Goal: Task Accomplishment & Management: Complete application form

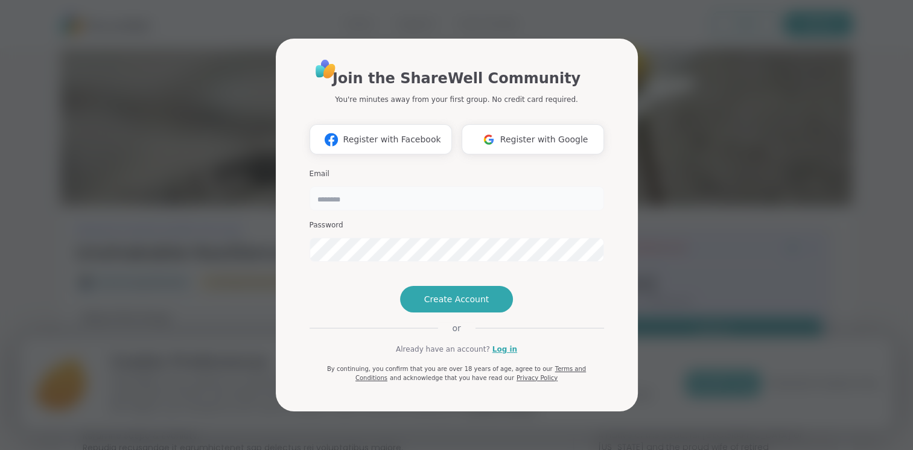
click at [443, 186] on input "email" at bounding box center [456, 198] width 294 height 24
type input "**********"
click at [452, 305] on span "Create Account" at bounding box center [456, 299] width 65 height 12
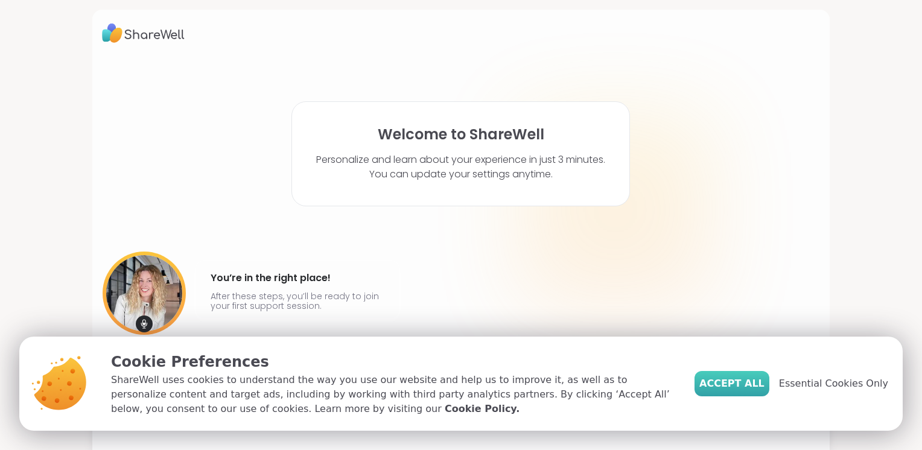
click at [747, 387] on span "Accept All" at bounding box center [731, 383] width 65 height 14
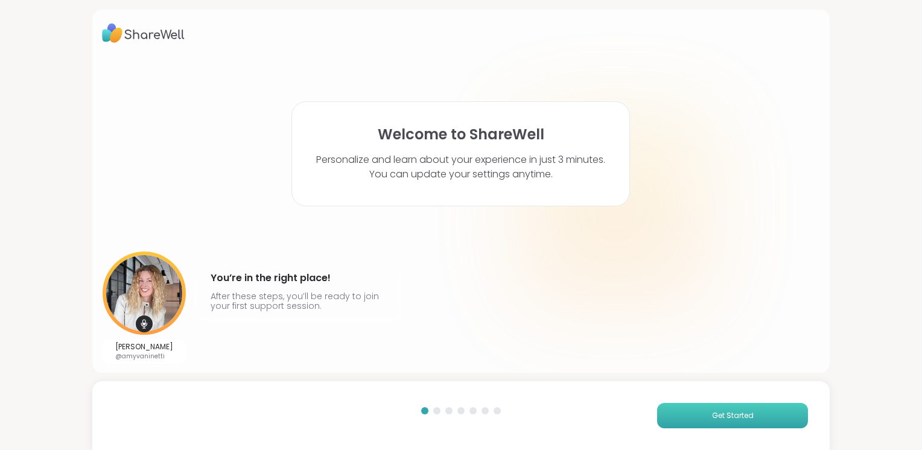
click at [721, 421] on span "Get Started" at bounding box center [733, 415] width 42 height 11
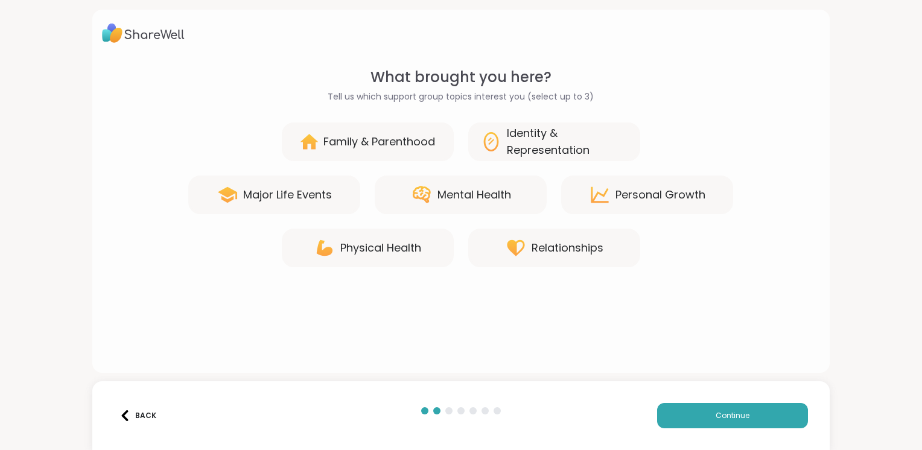
click at [460, 201] on div "Mental Health" at bounding box center [474, 194] width 74 height 17
click at [574, 205] on div "Personal Growth" at bounding box center [647, 195] width 172 height 39
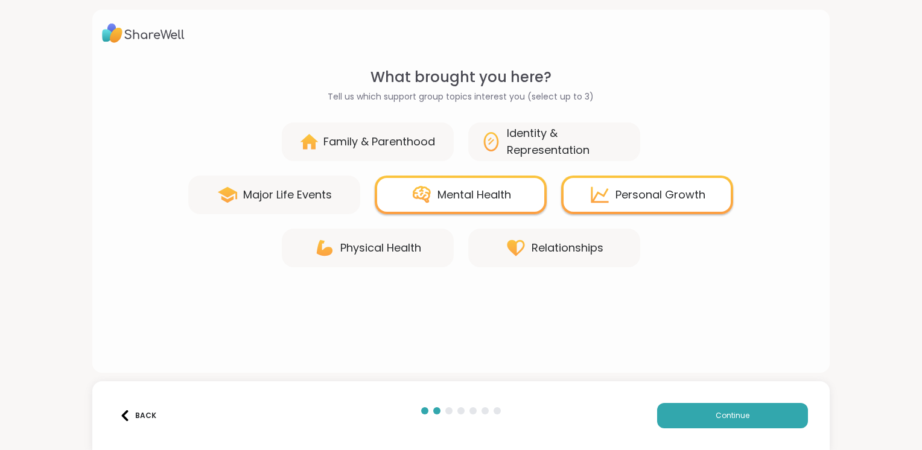
drag, startPoint x: 433, startPoint y: 254, endPoint x: 453, endPoint y: 258, distance: 20.2
click at [435, 255] on div "Physical Health" at bounding box center [368, 248] width 172 height 39
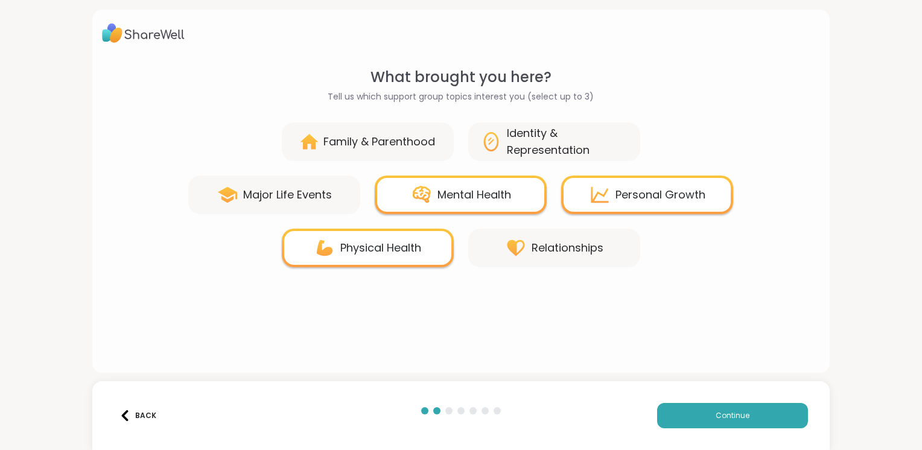
click at [475, 256] on div "Relationships" at bounding box center [554, 248] width 172 height 39
click at [690, 421] on button "Continue" at bounding box center [732, 415] width 151 height 25
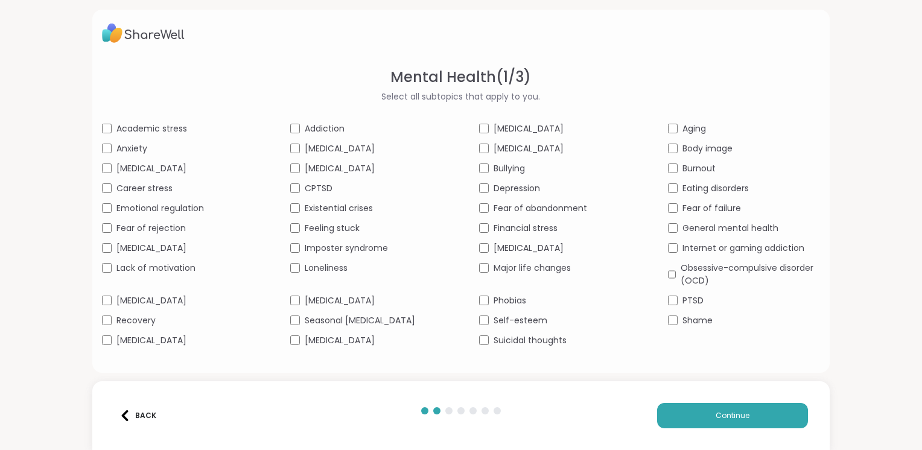
click at [109, 323] on div "Academic stress Addiction [MEDICAL_DATA] Aging Anxiety [MEDICAL_DATA] [MEDICAL_…" at bounding box center [461, 234] width 718 height 224
click at [104, 346] on div "Mental Health ( 1 / 3 ) Select all subtopics that apply to you. Academic stress…" at bounding box center [461, 209] width 718 height 287
click at [298, 128] on div "Addiction" at bounding box center [366, 128] width 153 height 13
click at [481, 253] on div "[MEDICAL_DATA]" at bounding box center [555, 248] width 153 height 13
click at [485, 267] on div "Major life changes" at bounding box center [555, 268] width 153 height 13
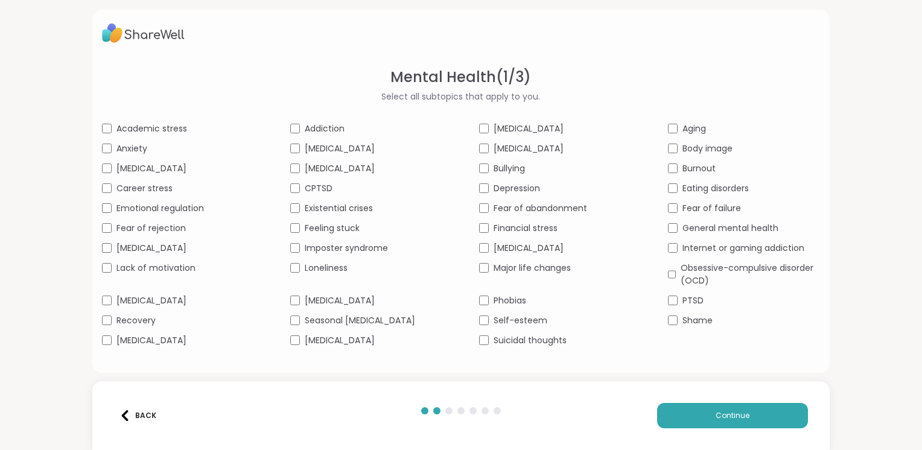
click at [671, 131] on div "Aging" at bounding box center [744, 128] width 153 height 13
click at [694, 419] on button "Continue" at bounding box center [732, 415] width 151 height 25
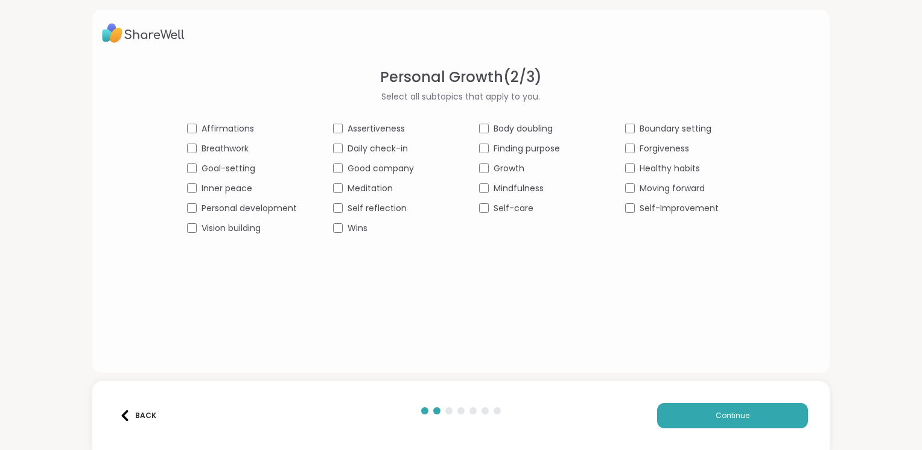
click at [337, 124] on div "Assertiveness" at bounding box center [388, 128] width 110 height 13
drag, startPoint x: 332, startPoint y: 202, endPoint x: 334, endPoint y: 220, distance: 18.2
click at [333, 203] on div "Self reflection" at bounding box center [388, 208] width 110 height 13
click at [334, 233] on div "Wins" at bounding box center [388, 228] width 110 height 13
click at [478, 139] on div "Affirmations Assertiveness Body doubling Boundary setting Breathwork Daily chec…" at bounding box center [461, 178] width 548 height 112
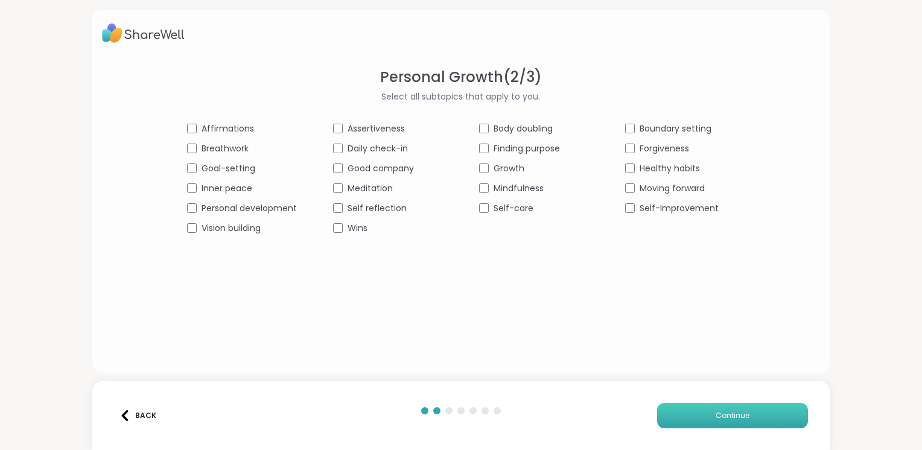
click at [688, 414] on button "Continue" at bounding box center [732, 415] width 151 height 25
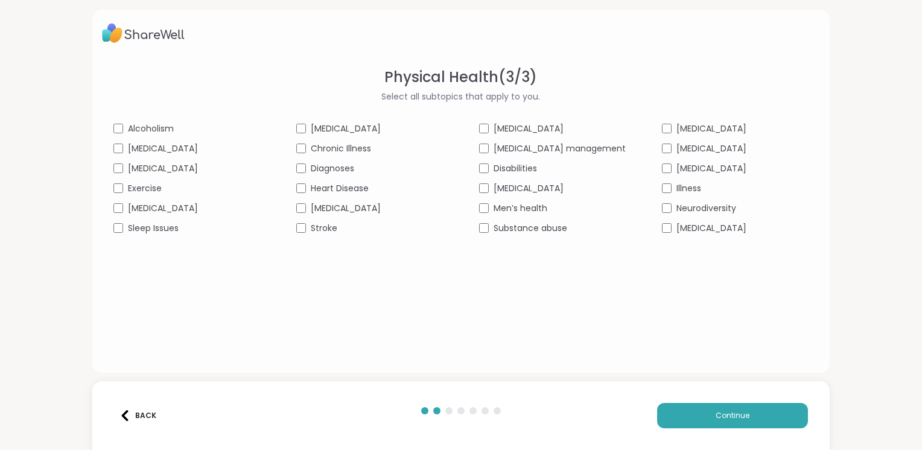
click at [152, 230] on div "Sleep Issues" at bounding box center [186, 228] width 147 height 13
click at [513, 259] on div "Physical Health ( 3 / 3 ) Select all subtopics that apply to you. [MEDICAL_DATA…" at bounding box center [461, 209] width 718 height 287
click at [639, 129] on div "[MEDICAL_DATA] [MEDICAL_DATA] [MEDICAL_DATA] [MEDICAL_DATA] [MEDICAL_DATA] Chro…" at bounding box center [460, 178] width 695 height 112
click at [704, 411] on button "Continue" at bounding box center [732, 415] width 151 height 25
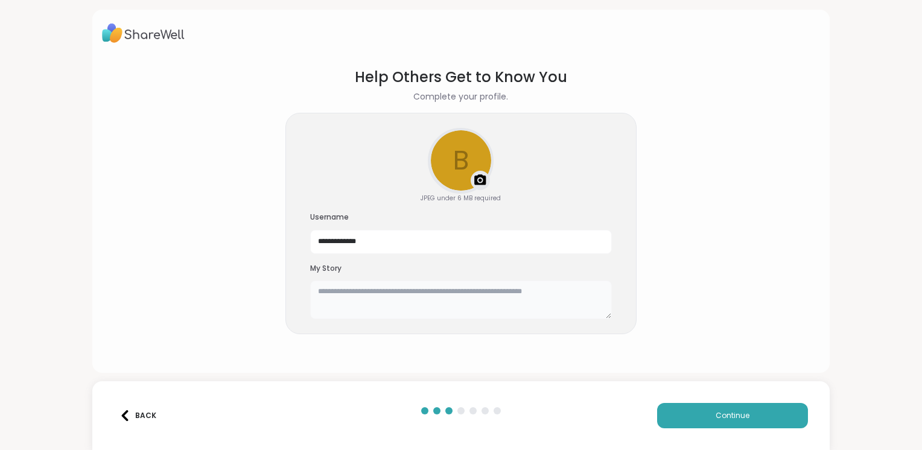
click at [492, 298] on textarea at bounding box center [461, 299] width 302 height 39
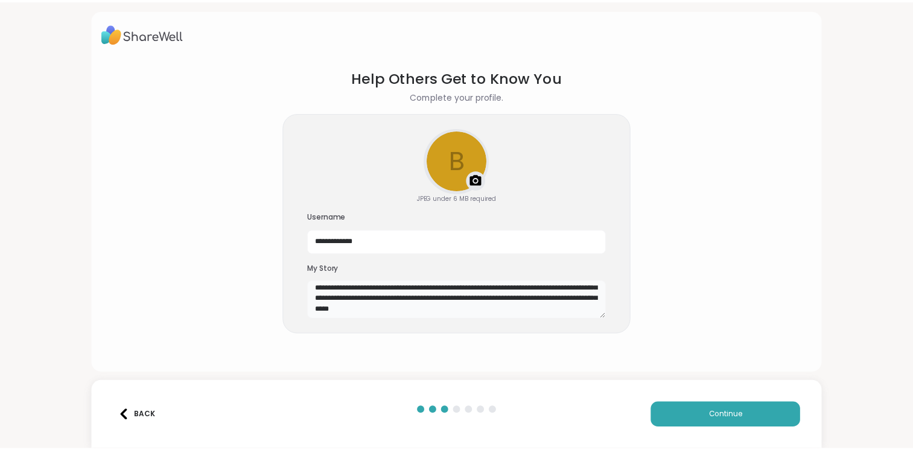
scroll to position [15, 0]
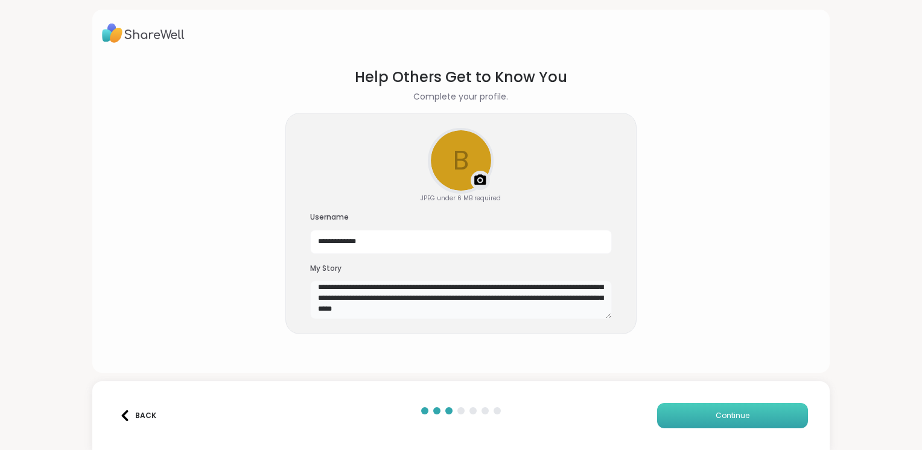
type textarea "**********"
click at [704, 421] on button "Continue" at bounding box center [732, 415] width 151 height 25
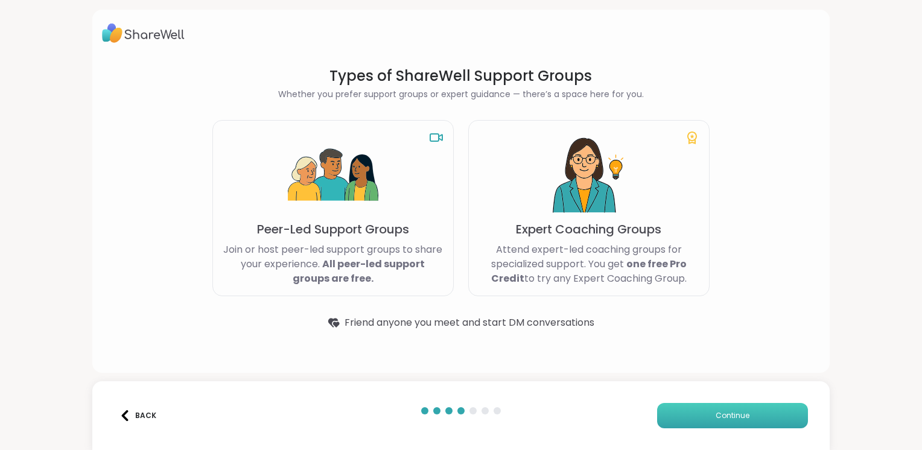
click at [690, 422] on button "Continue" at bounding box center [732, 415] width 151 height 25
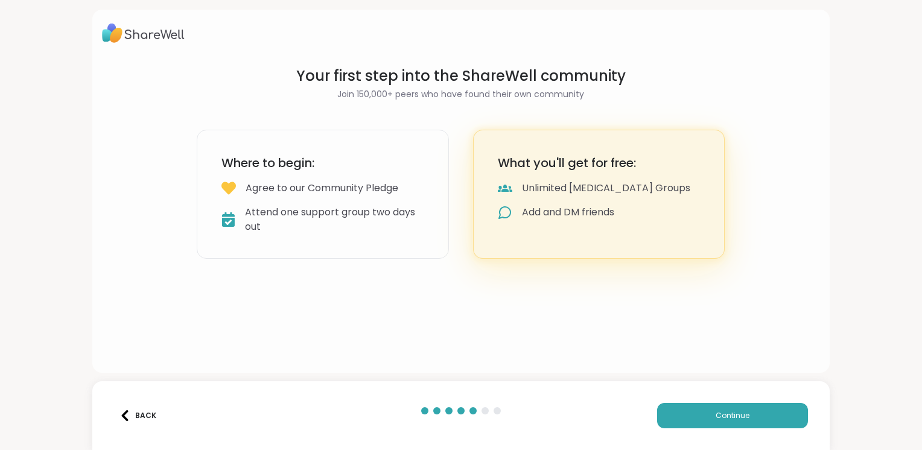
click at [425, 240] on div "Where to begin: Agree to our Community Pledge Attend one support group two days…" at bounding box center [323, 194] width 252 height 129
click at [536, 252] on div "What you'll get for free: Unlimited [MEDICAL_DATA] Groups Add and DM friends" at bounding box center [599, 194] width 252 height 129
click at [686, 411] on button "Continue" at bounding box center [732, 415] width 151 height 25
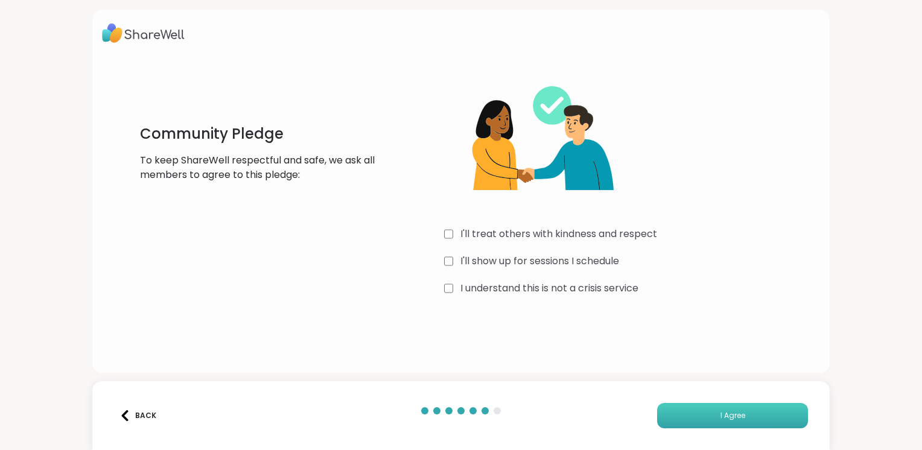
click at [683, 421] on button "I Agree" at bounding box center [732, 415] width 151 height 25
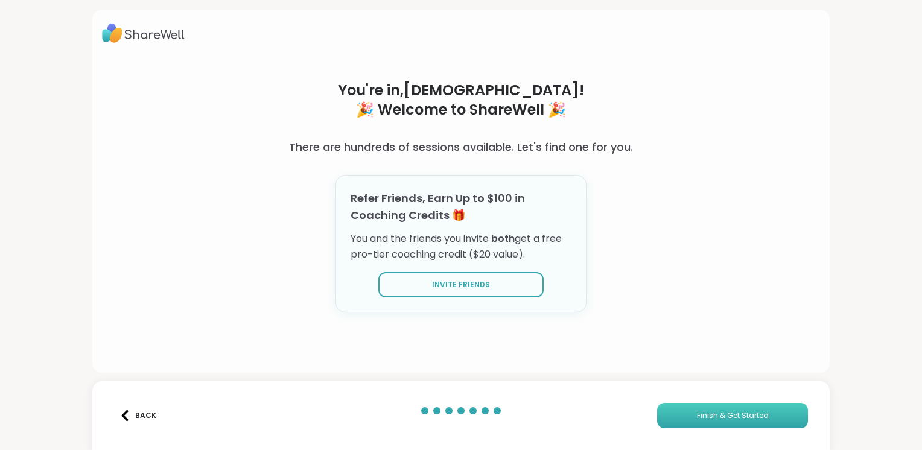
click at [702, 423] on button "Finish & Get Started" at bounding box center [732, 415] width 151 height 25
